Goal: Task Accomplishment & Management: Use online tool/utility

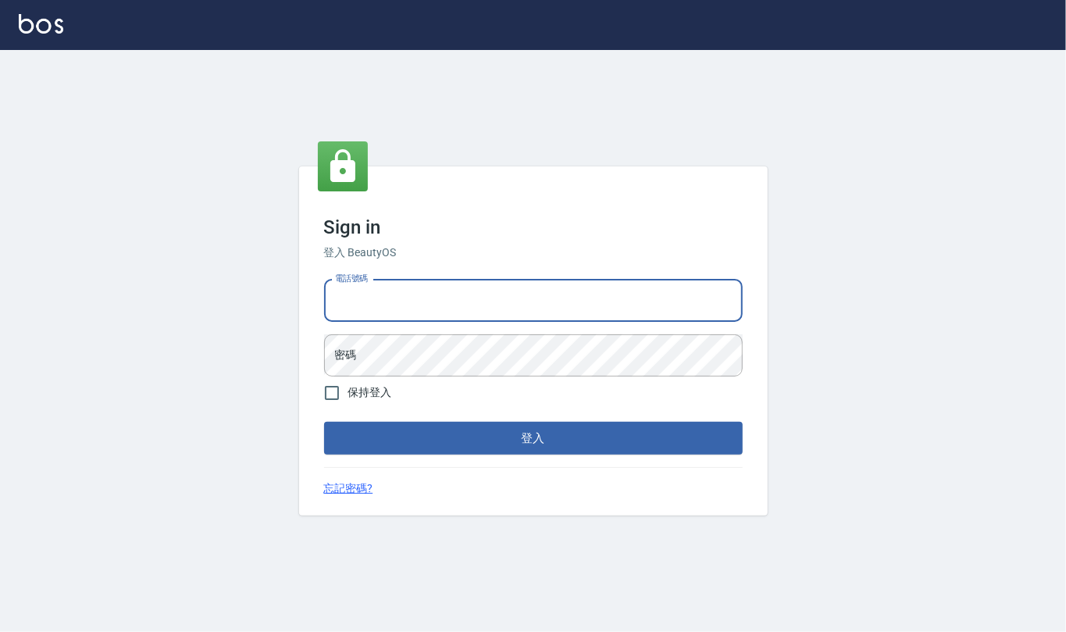
click at [419, 288] on input "電話號碼" at bounding box center [533, 301] width 419 height 42
type input "24212651"
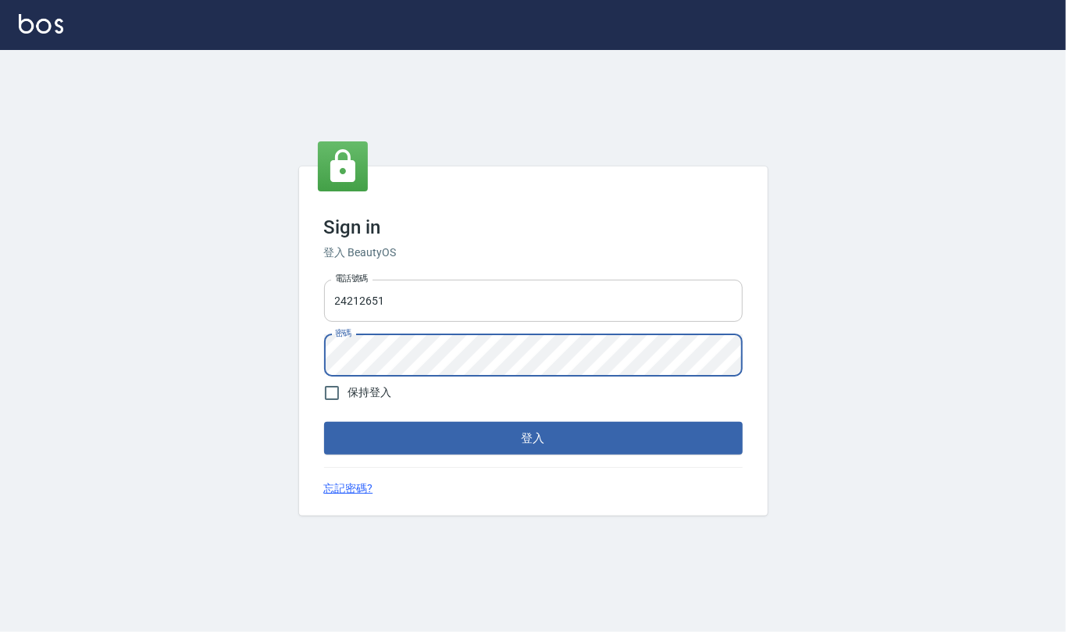
click at [324, 422] on button "登入" at bounding box center [533, 438] width 419 height 33
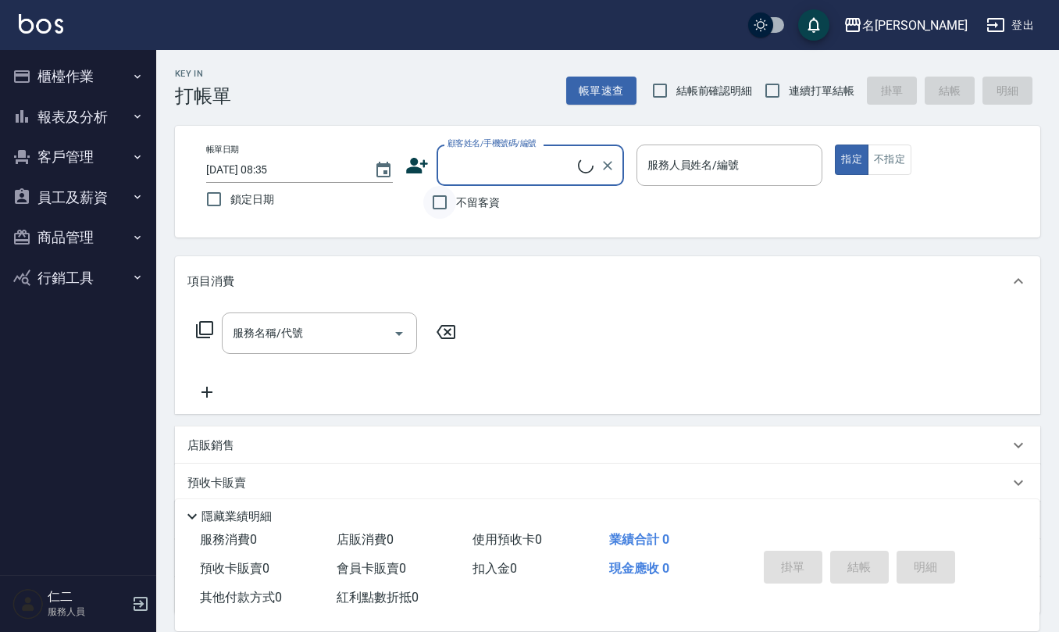
click at [450, 202] on input "不留客資" at bounding box center [439, 202] width 33 height 33
checkbox input "true"
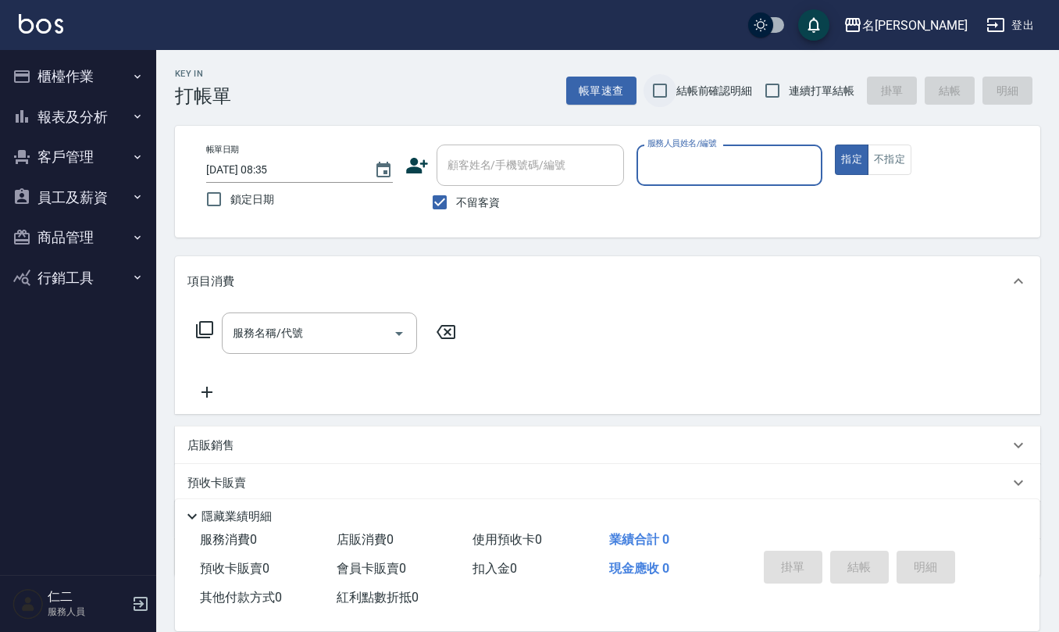
click at [673, 92] on input "結帳前確認明細" at bounding box center [660, 90] width 33 height 33
checkbox input "true"
click at [776, 85] on input "連續打單結帳" at bounding box center [772, 90] width 33 height 33
checkbox input "true"
click at [720, 163] on div "服務人員姓名/編號 服務人員姓名/編號" at bounding box center [730, 164] width 187 height 41
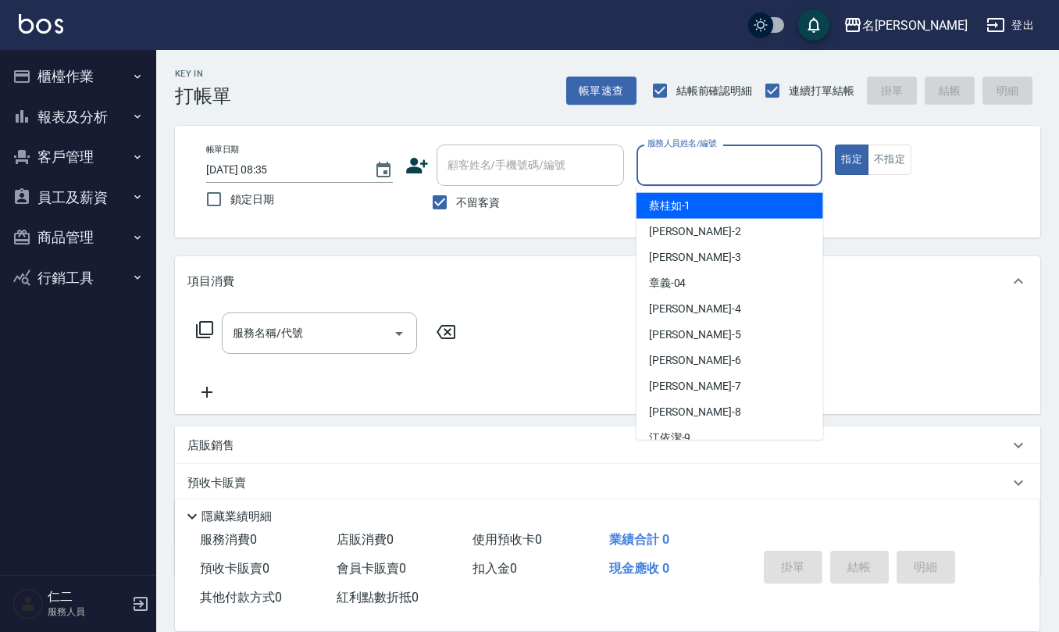
click at [720, 163] on input "服務人員姓名/編號" at bounding box center [730, 165] width 173 height 27
